Goal: Task Accomplishment & Management: Manage account settings

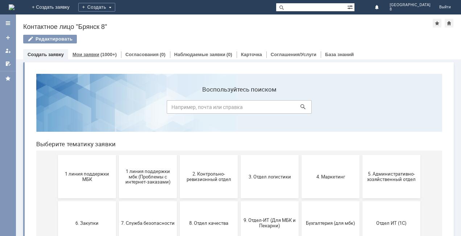
click at [99, 56] on div "Мои заявки (1000+)" at bounding box center [94, 54] width 44 height 5
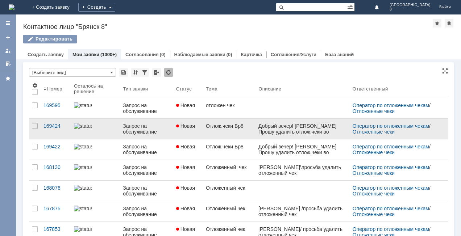
click at [147, 131] on div "Запрос на обслуживание" at bounding box center [146, 129] width 47 height 12
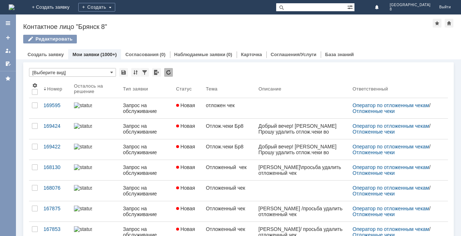
click at [147, 131] on div "Назад | Контактное лицо "Брянск 8" Контактное лицо "Брянск 8" Редактировать emp…" at bounding box center [238, 125] width 445 height 222
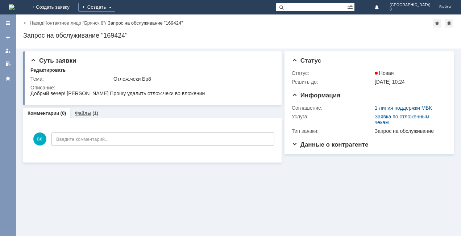
click at [86, 114] on link "Файлы" at bounding box center [83, 112] width 17 height 5
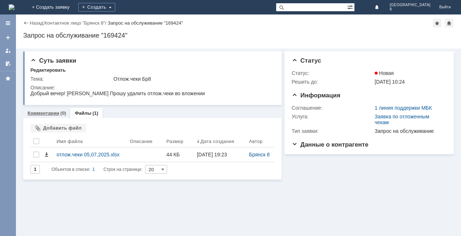
click at [49, 112] on link "Комментарии" at bounding box center [44, 112] width 32 height 5
